Goal: Task Accomplishment & Management: Manage account settings

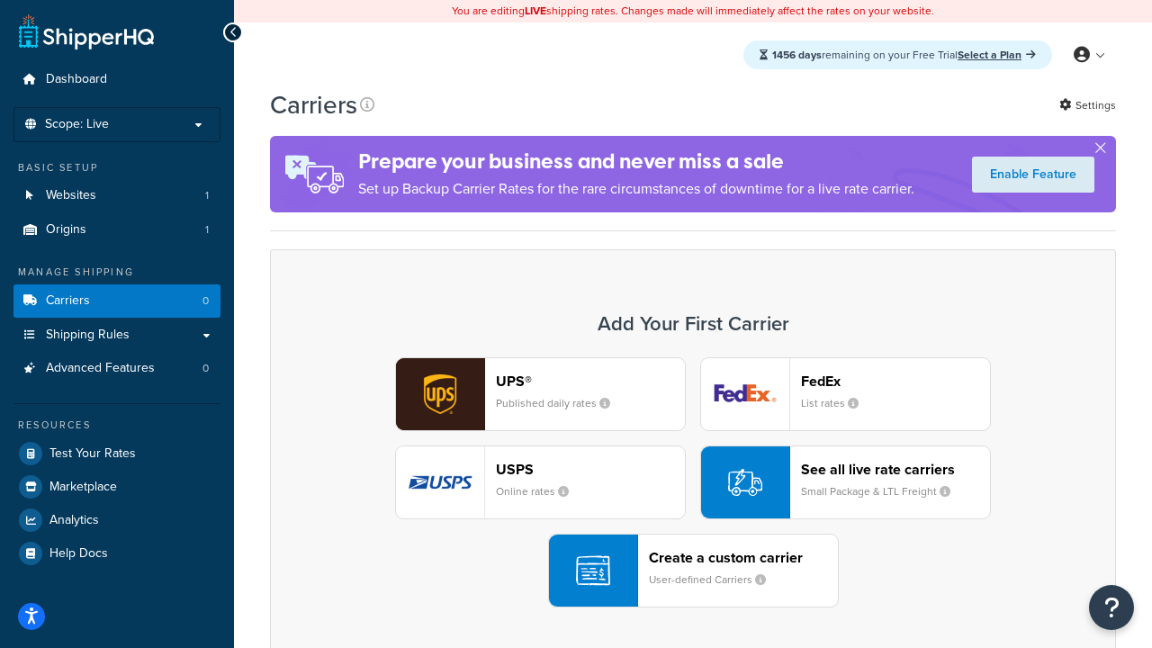
click at [693, 482] on div "UPS® Published daily rates FedEx List rates USPS Online rates See all live rate…" at bounding box center [693, 482] width 808 height 250
click at [896, 381] on header "FedEx" at bounding box center [895, 381] width 189 height 17
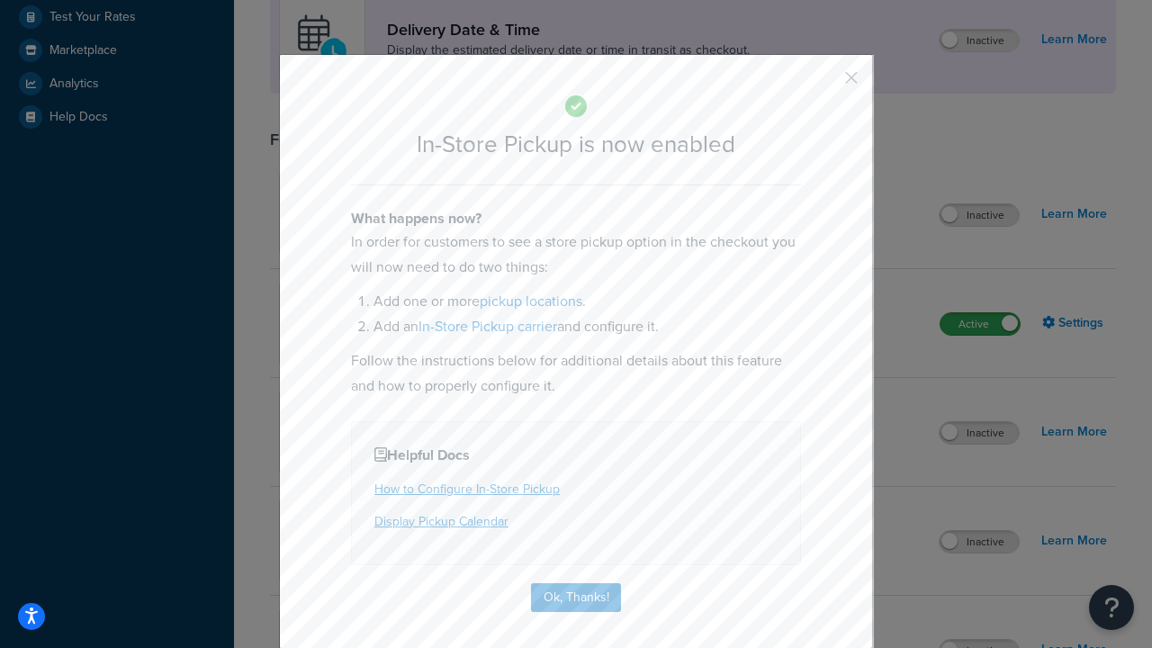
scroll to position [505, 0]
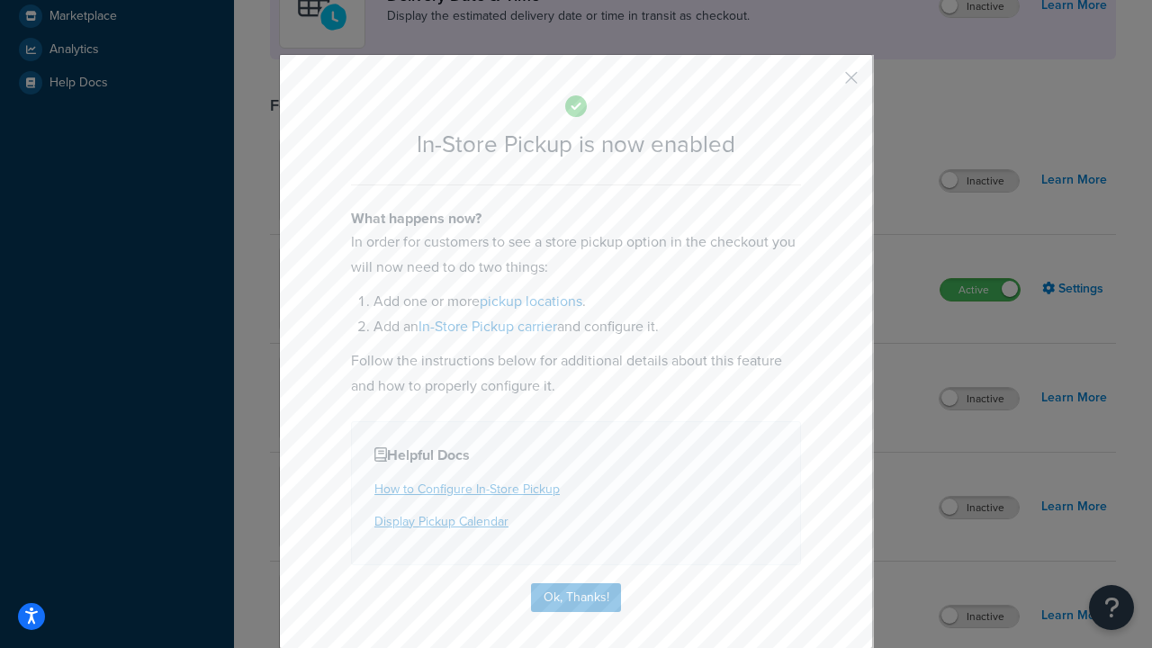
click at [824, 84] on button "button" at bounding box center [825, 84] width 5 height 5
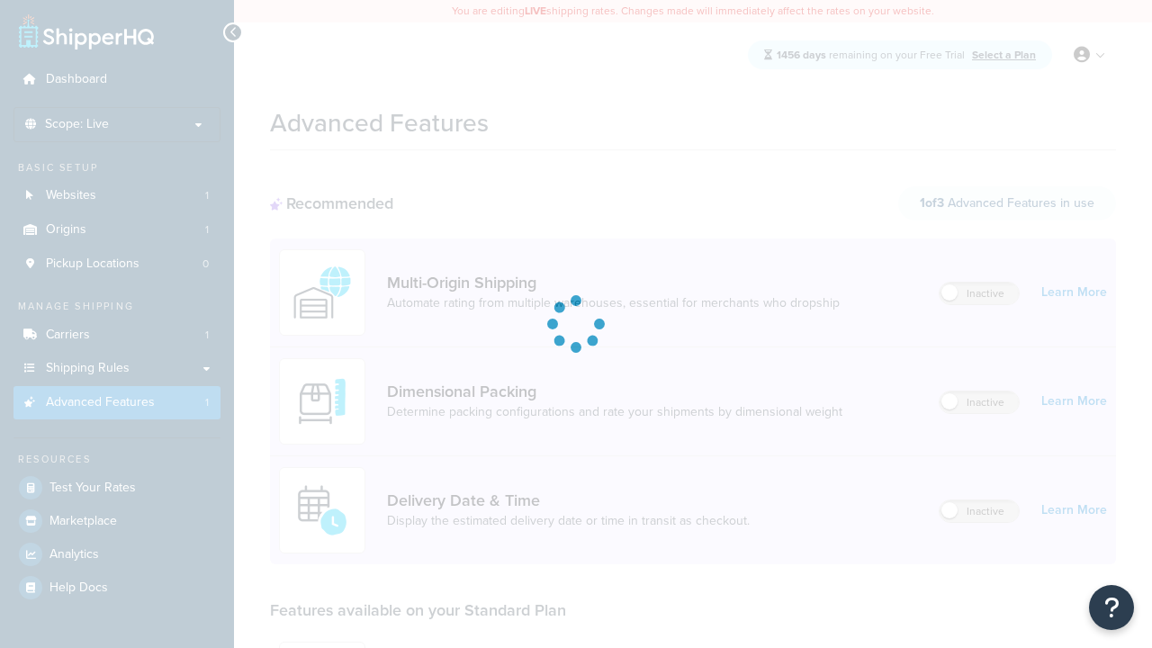
scroll to position [471, 0]
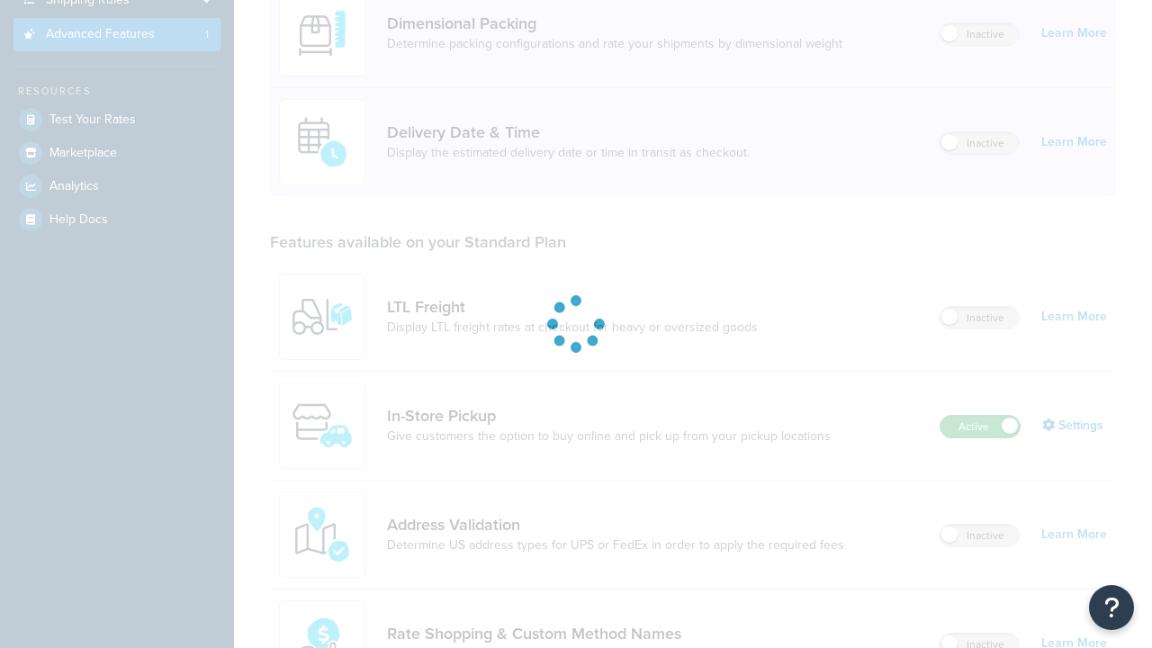
click at [980, 416] on label "Active" at bounding box center [980, 427] width 79 height 22
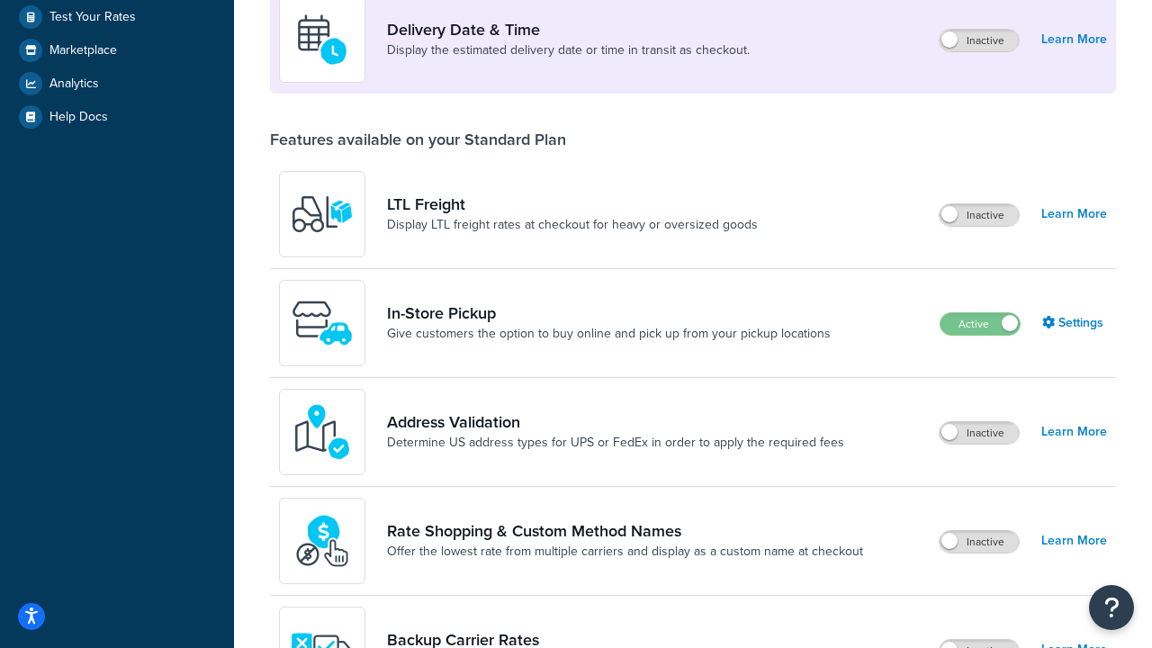
scroll to position [437, 0]
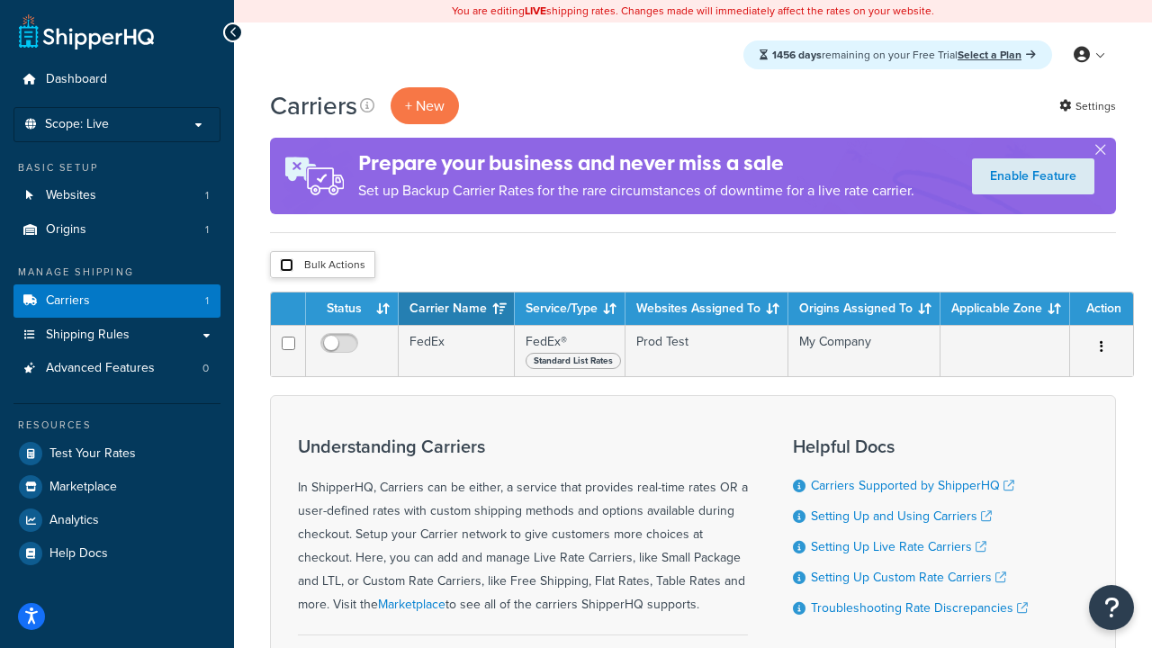
click at [286, 266] on input "checkbox" at bounding box center [287, 265] width 14 height 14
checkbox input "true"
click at [0, 0] on button "Delete" at bounding box center [0, 0] width 0 height 0
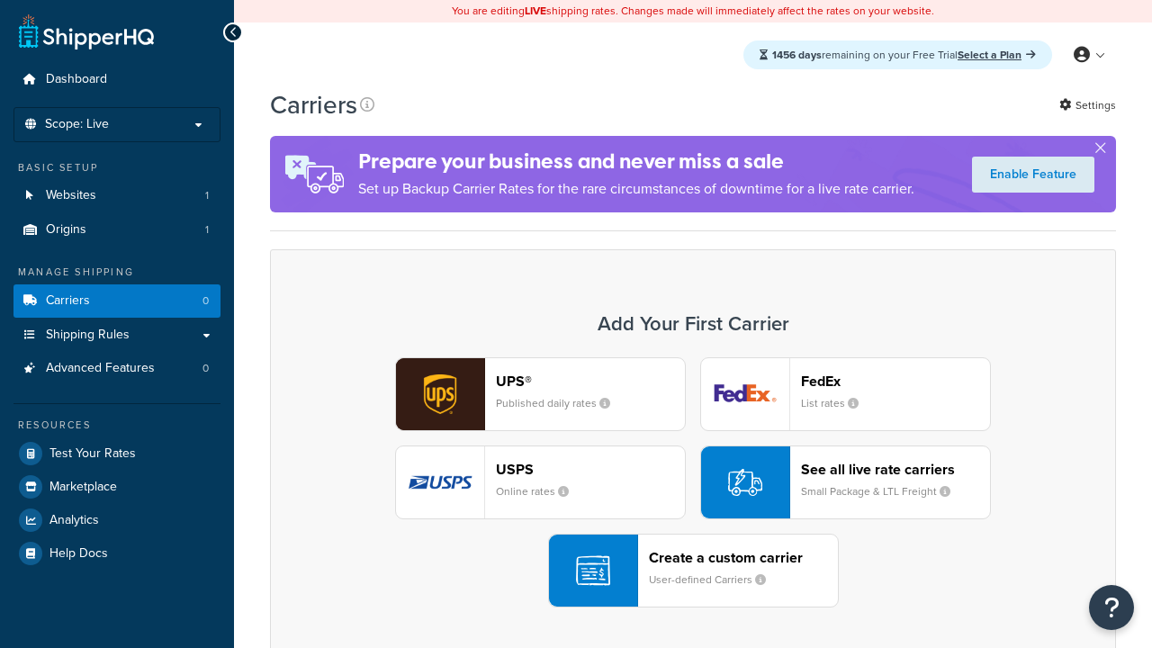
click at [693, 482] on div "UPS® Published daily rates FedEx List rates USPS Online rates See all live rate…" at bounding box center [693, 482] width 808 height 250
click at [693, 571] on div "Create a custom carrier User-defined Carriers" at bounding box center [743, 570] width 189 height 43
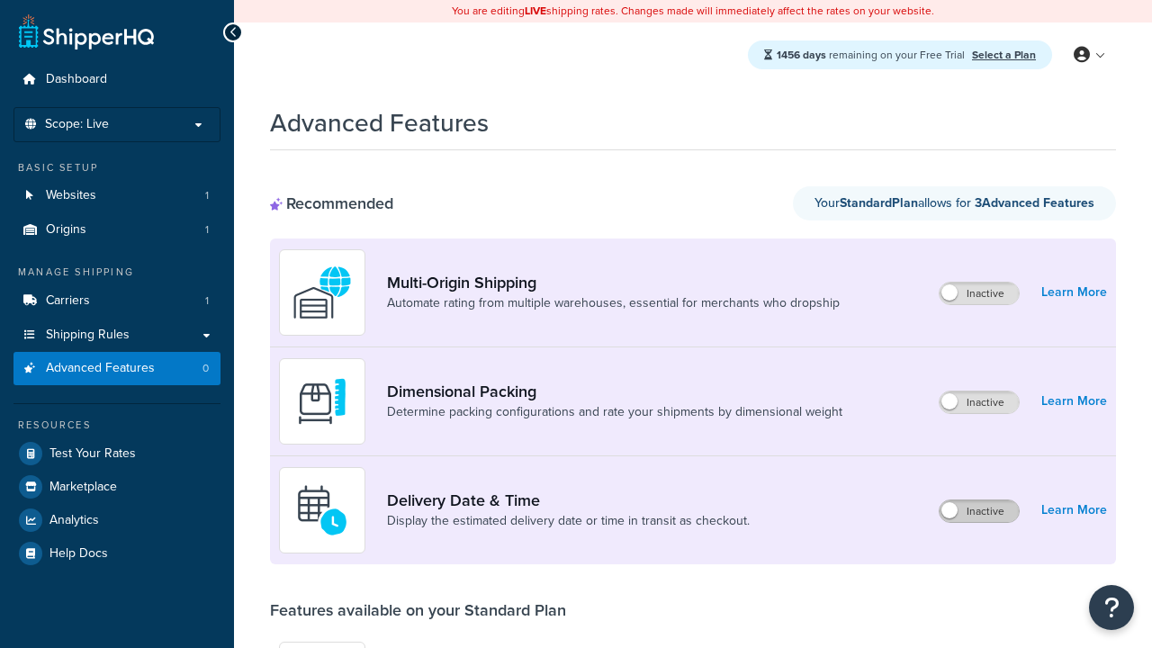
click at [979, 511] on label "Inactive" at bounding box center [979, 511] width 79 height 22
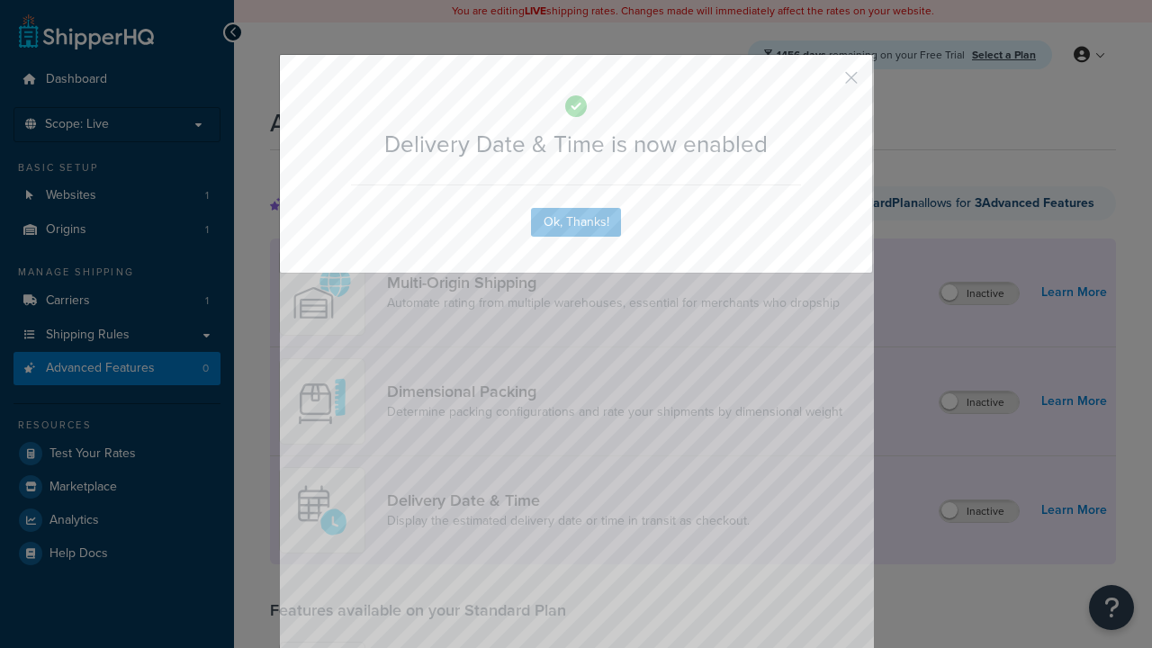
click at [824, 82] on button "button" at bounding box center [825, 84] width 5 height 5
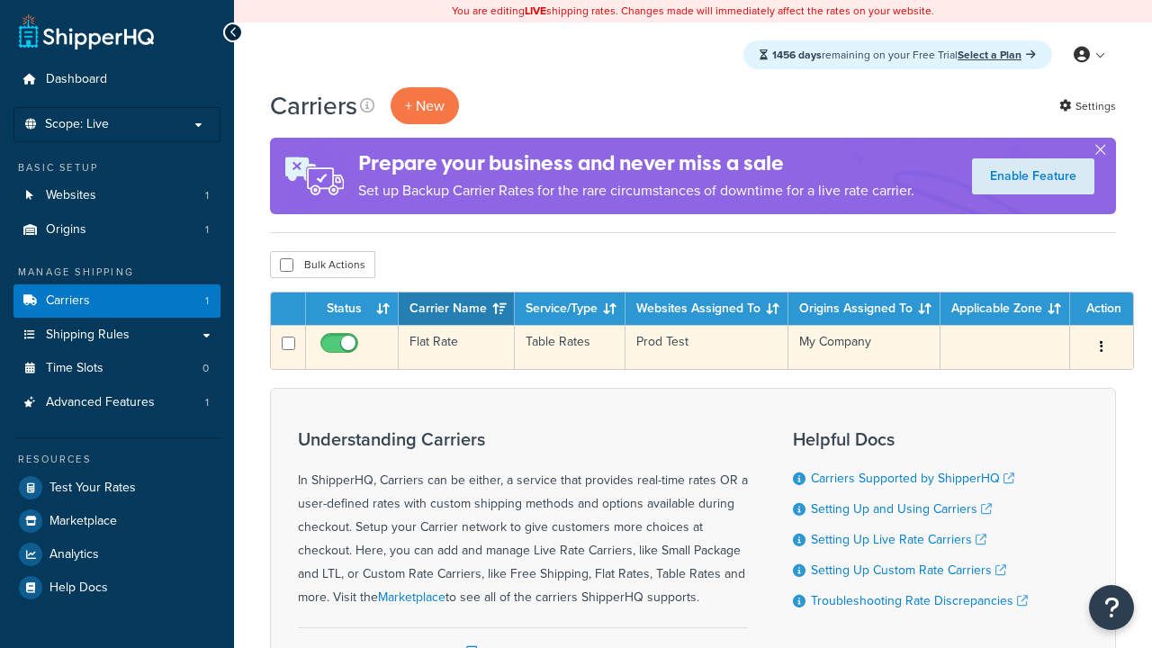
click at [456, 347] on td "Flat Rate" at bounding box center [457, 347] width 116 height 44
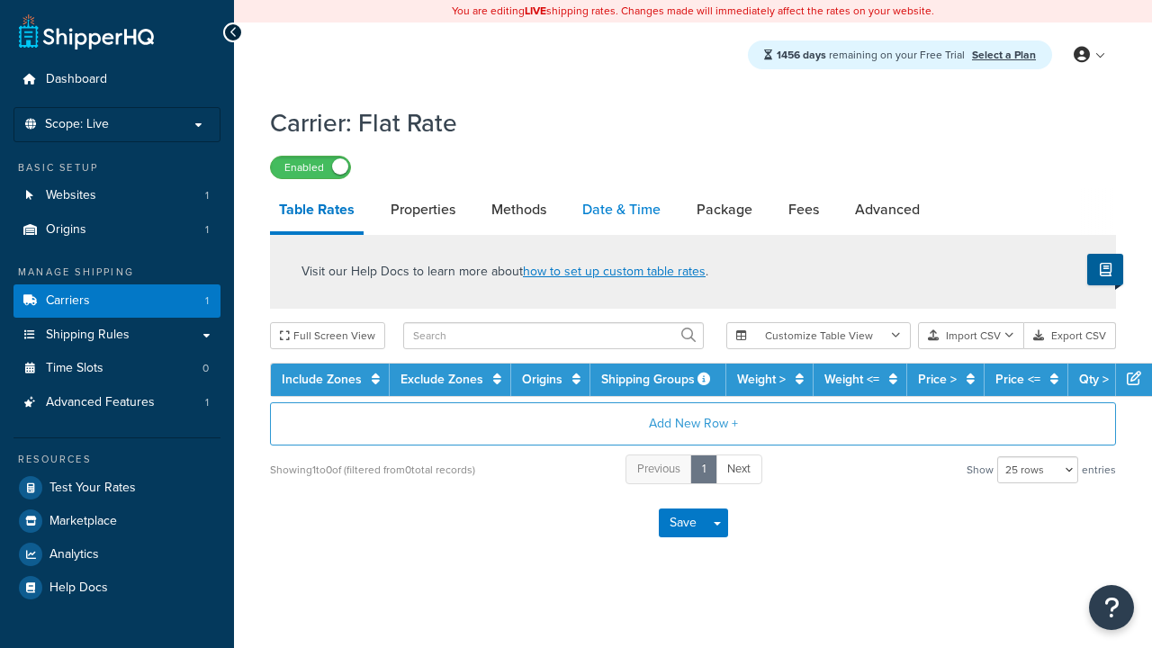
click at [621, 211] on link "Date & Time" at bounding box center [621, 209] width 96 height 43
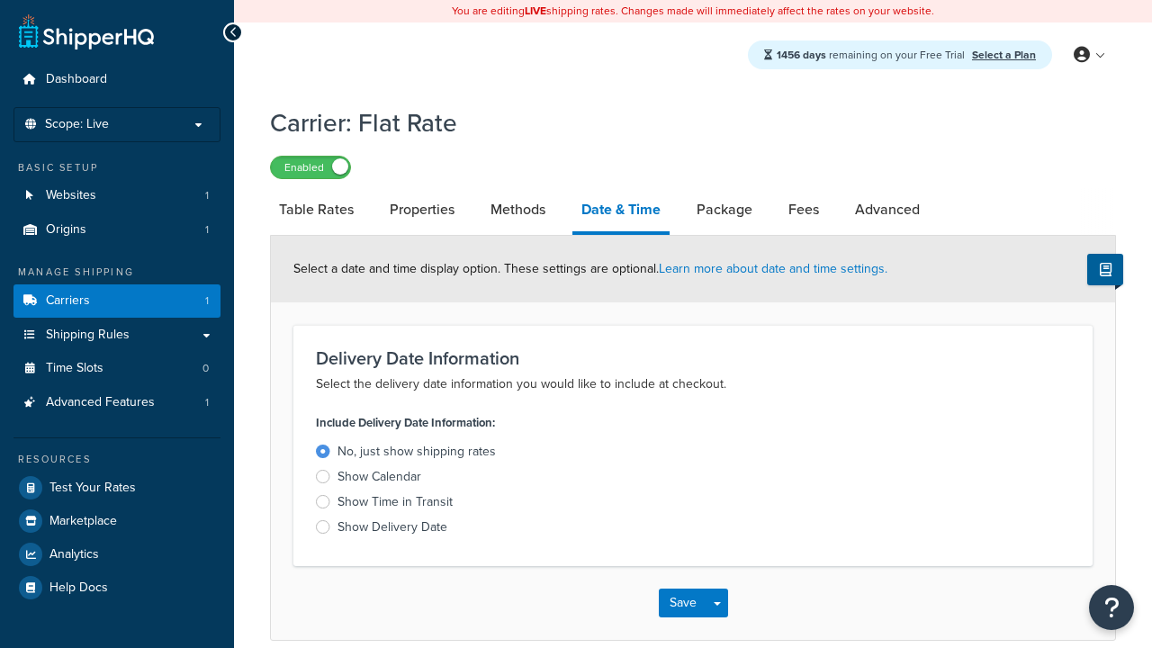
click at [392, 530] on div "Show Delivery Date" at bounding box center [393, 527] width 110 height 18
click at [0, 0] on input "Show Delivery Date" at bounding box center [0, 0] width 0 height 0
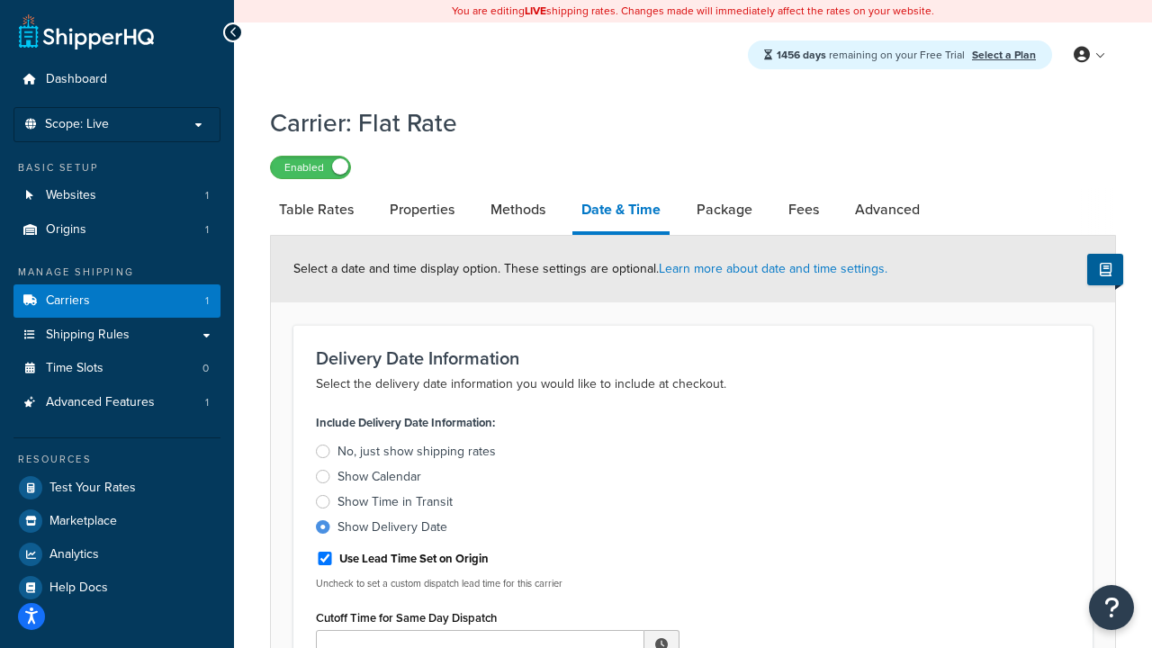
click at [392, 530] on div "Show Delivery Date" at bounding box center [393, 527] width 110 height 18
click at [0, 0] on input "Show Delivery Date" at bounding box center [0, 0] width 0 height 0
type input "11:00 AM"
type input "5"
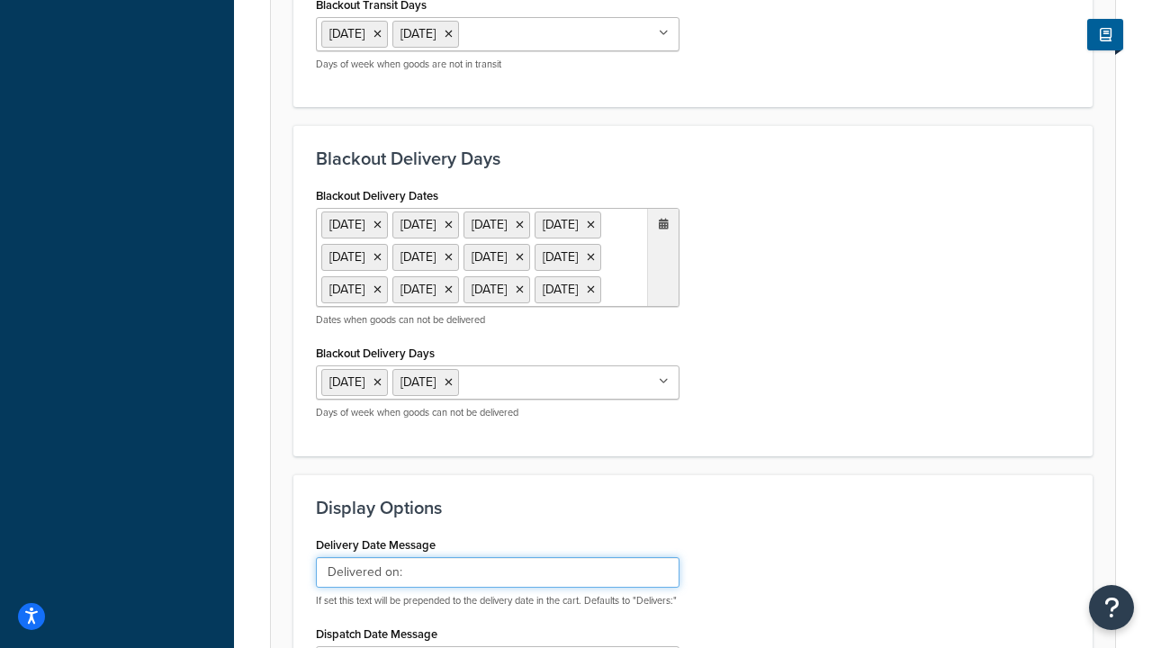
type input "Delivered on:"
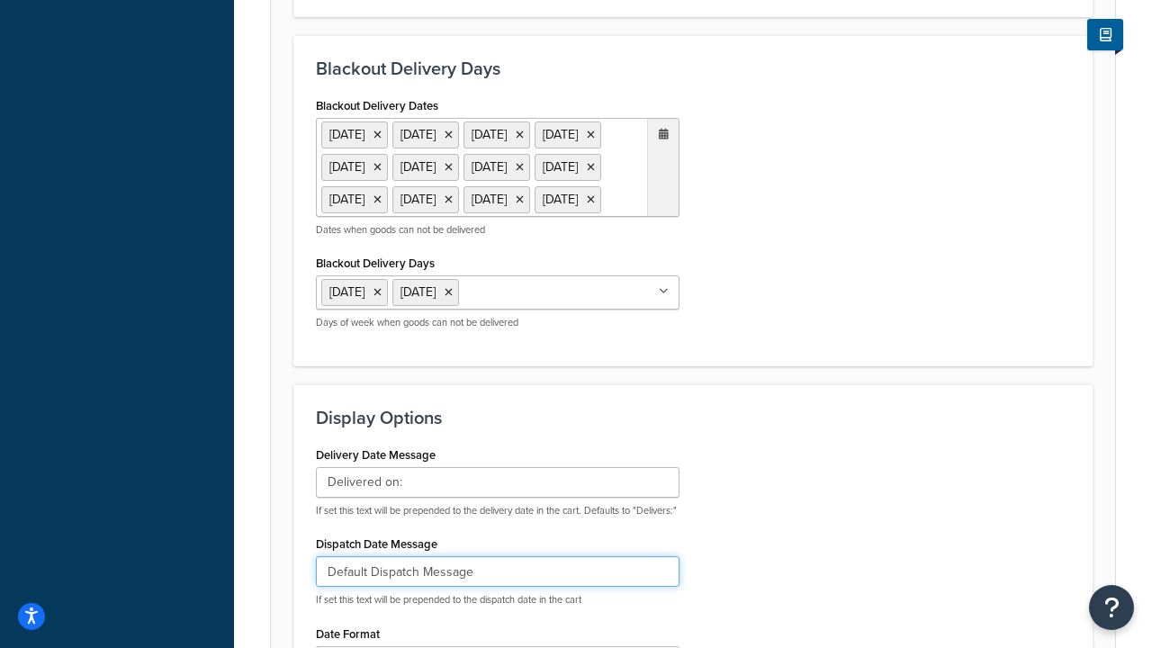
type input "Default Dispatch Message"
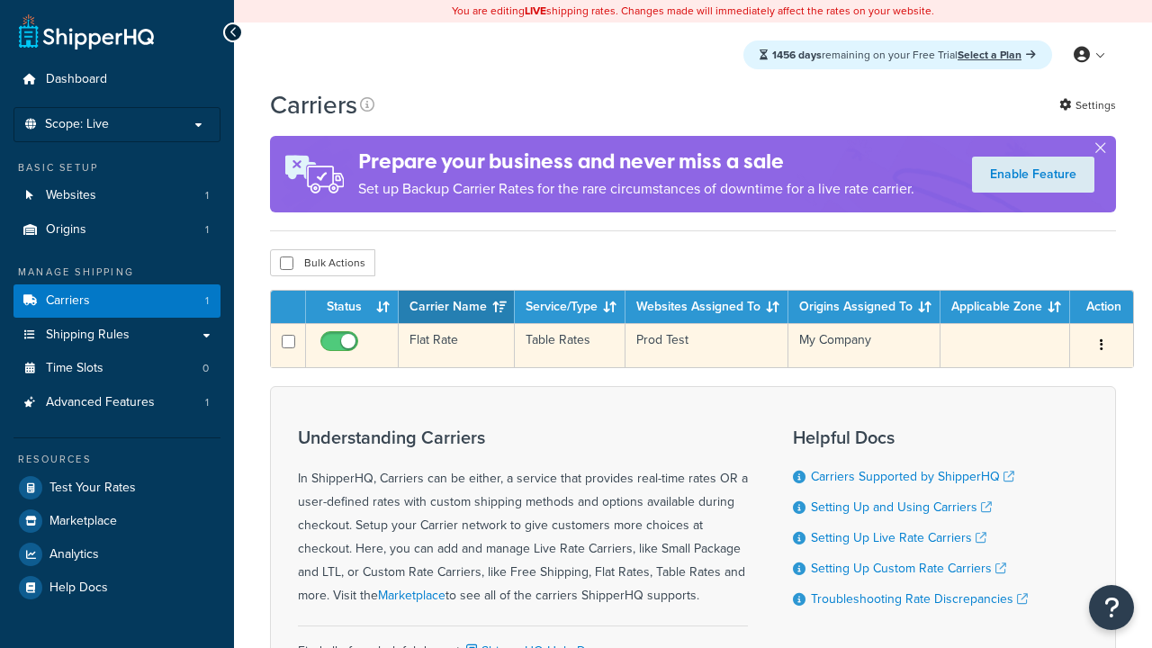
click at [456, 346] on td "Flat Rate" at bounding box center [457, 345] width 116 height 44
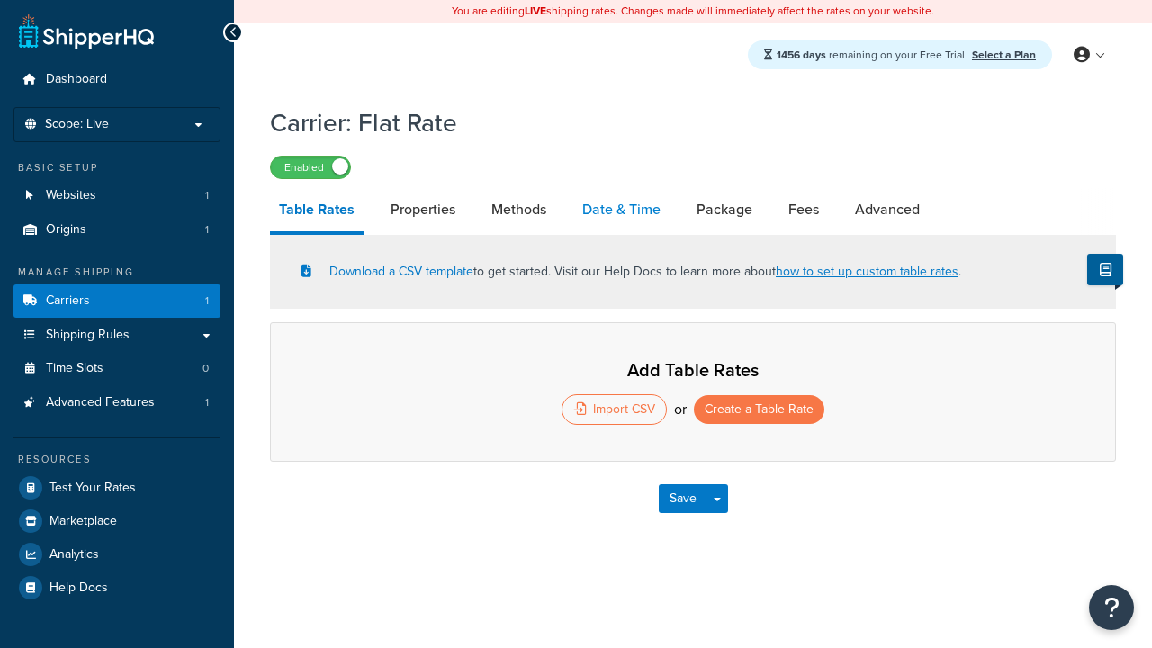
click at [621, 211] on link "Date & Time" at bounding box center [621, 209] width 96 height 43
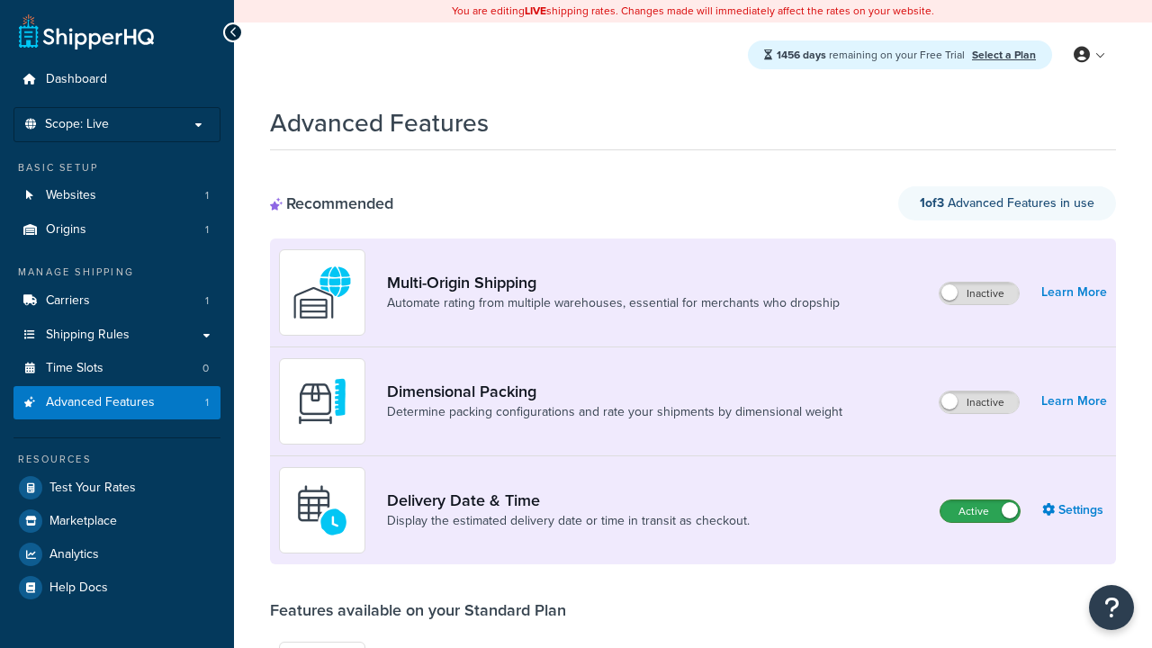
click at [980, 511] on label "Active" at bounding box center [980, 511] width 79 height 22
